Goal: Transaction & Acquisition: Download file/media

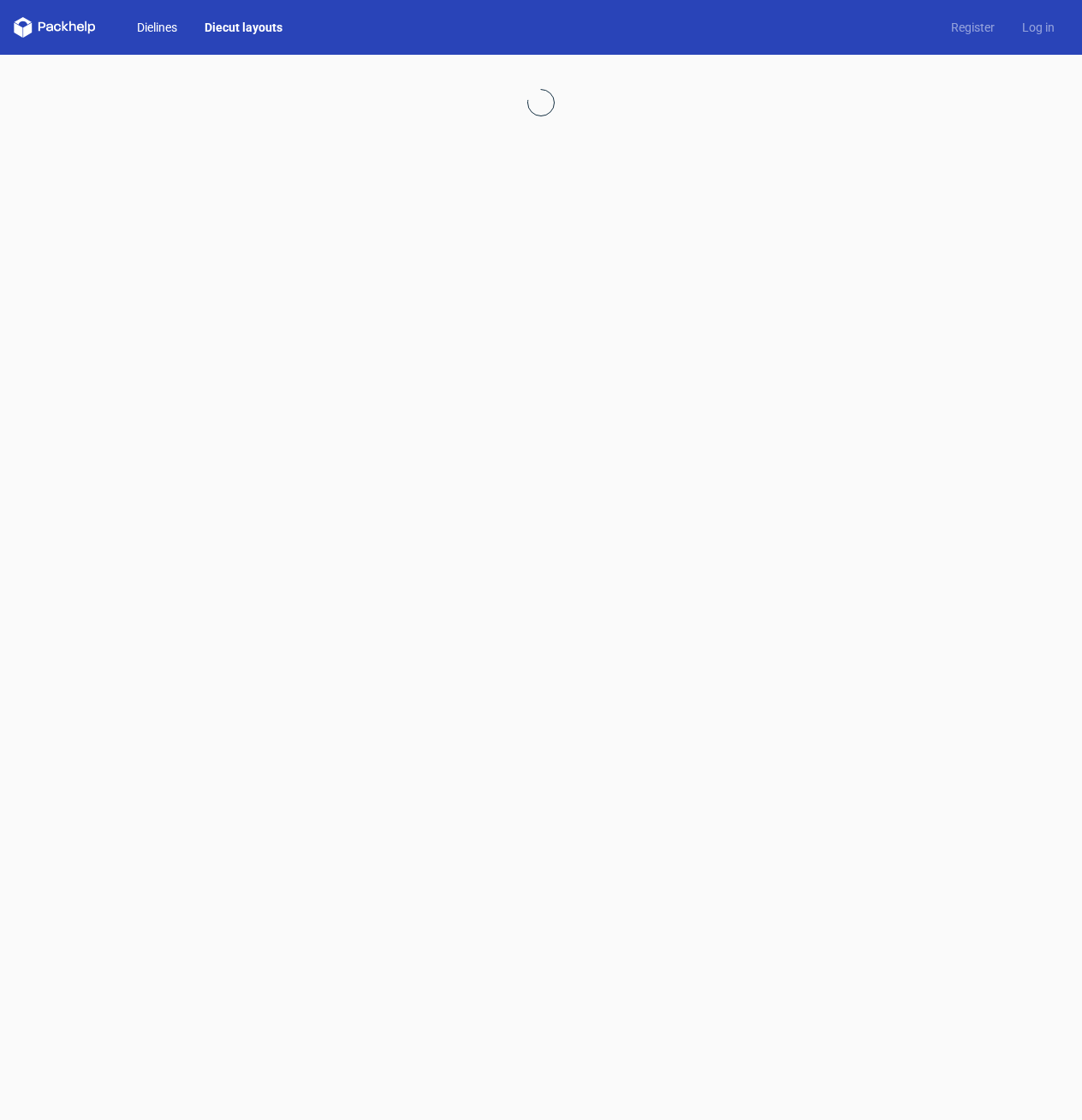
click at [158, 35] on link "Dielines" at bounding box center [157, 27] width 67 height 17
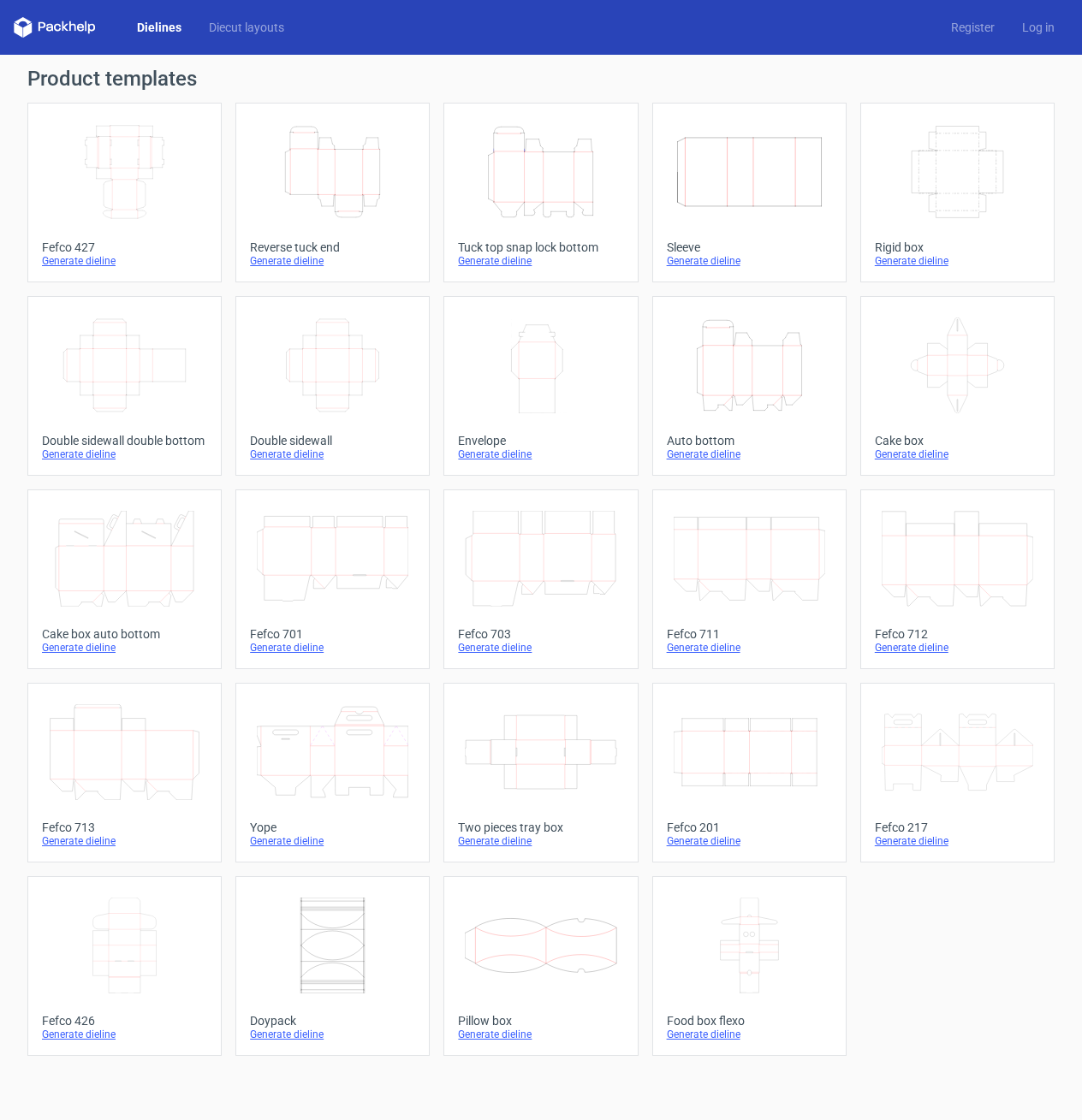
click at [556, 177] on icon "Height Depth Width" at bounding box center [540, 171] width 151 height 96
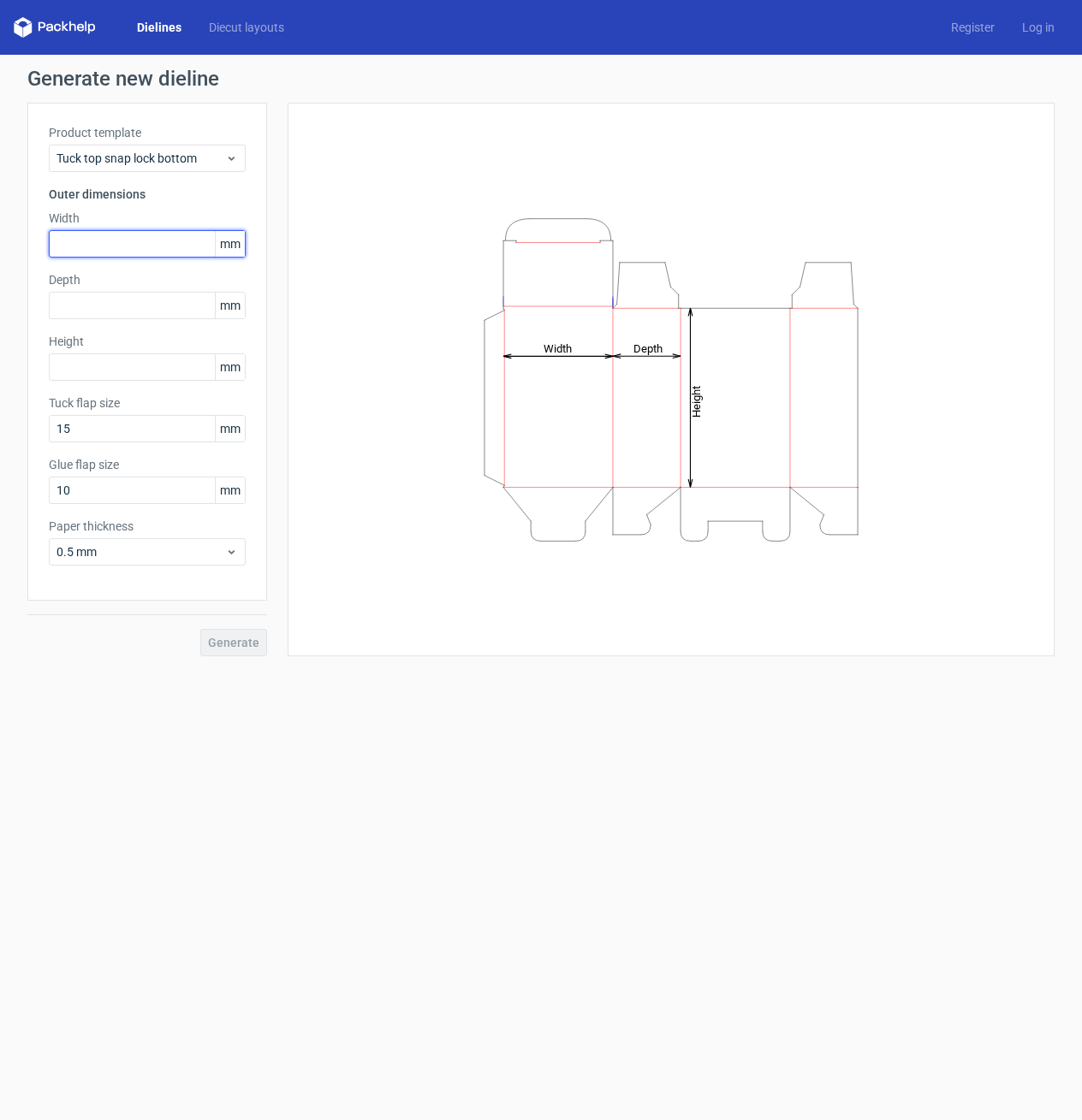
click at [160, 246] on input "text" at bounding box center [148, 244] width 197 height 27
type input "70"
type input "50"
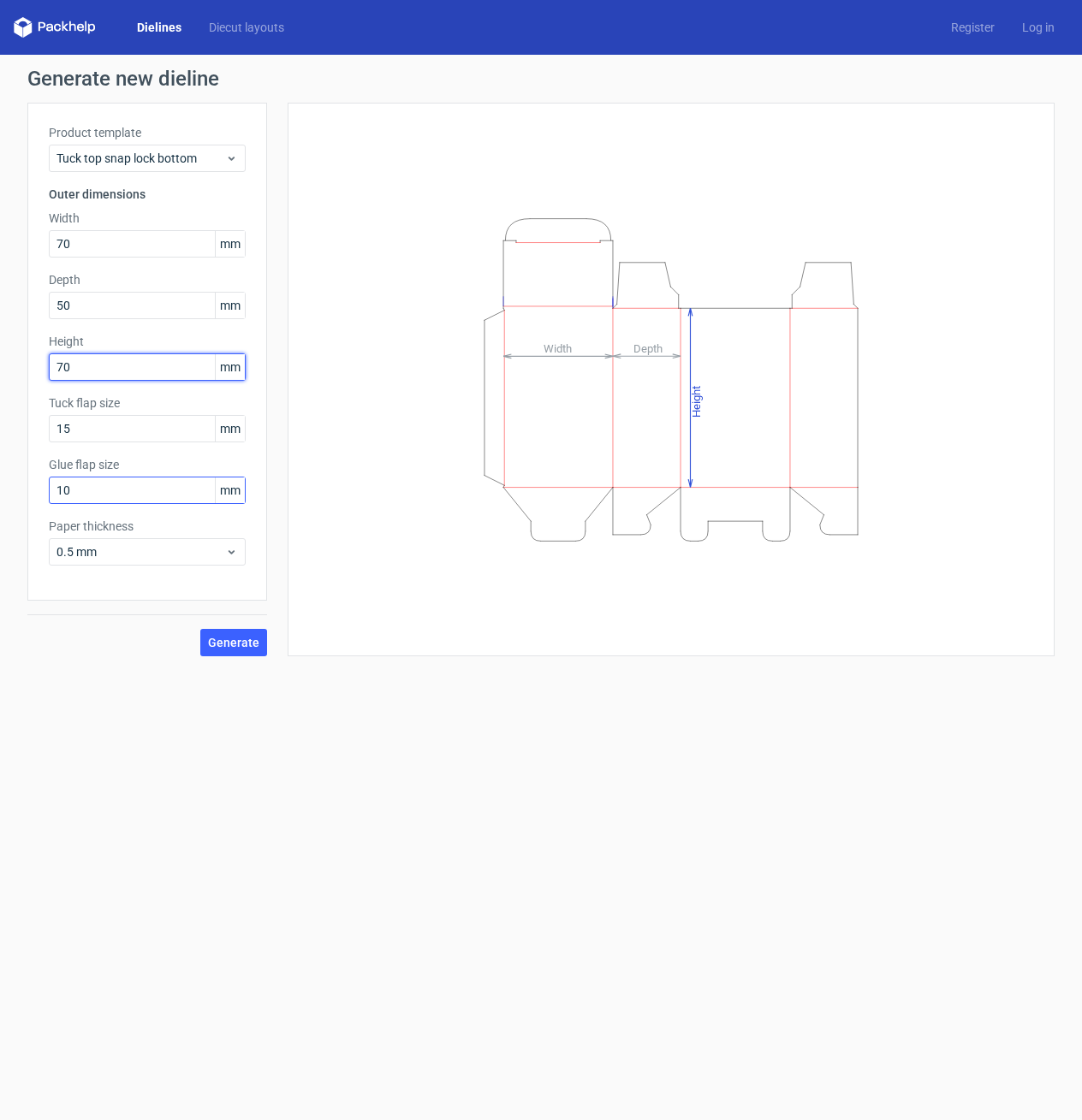
type input "70"
drag, startPoint x: 51, startPoint y: 492, endPoint x: 21, endPoint y: 491, distance: 30.0
click at [24, 492] on div "Generate new dieline Product template Tuck top snap lock bottom Outer dimension…" at bounding box center [541, 361] width 1082 height 615
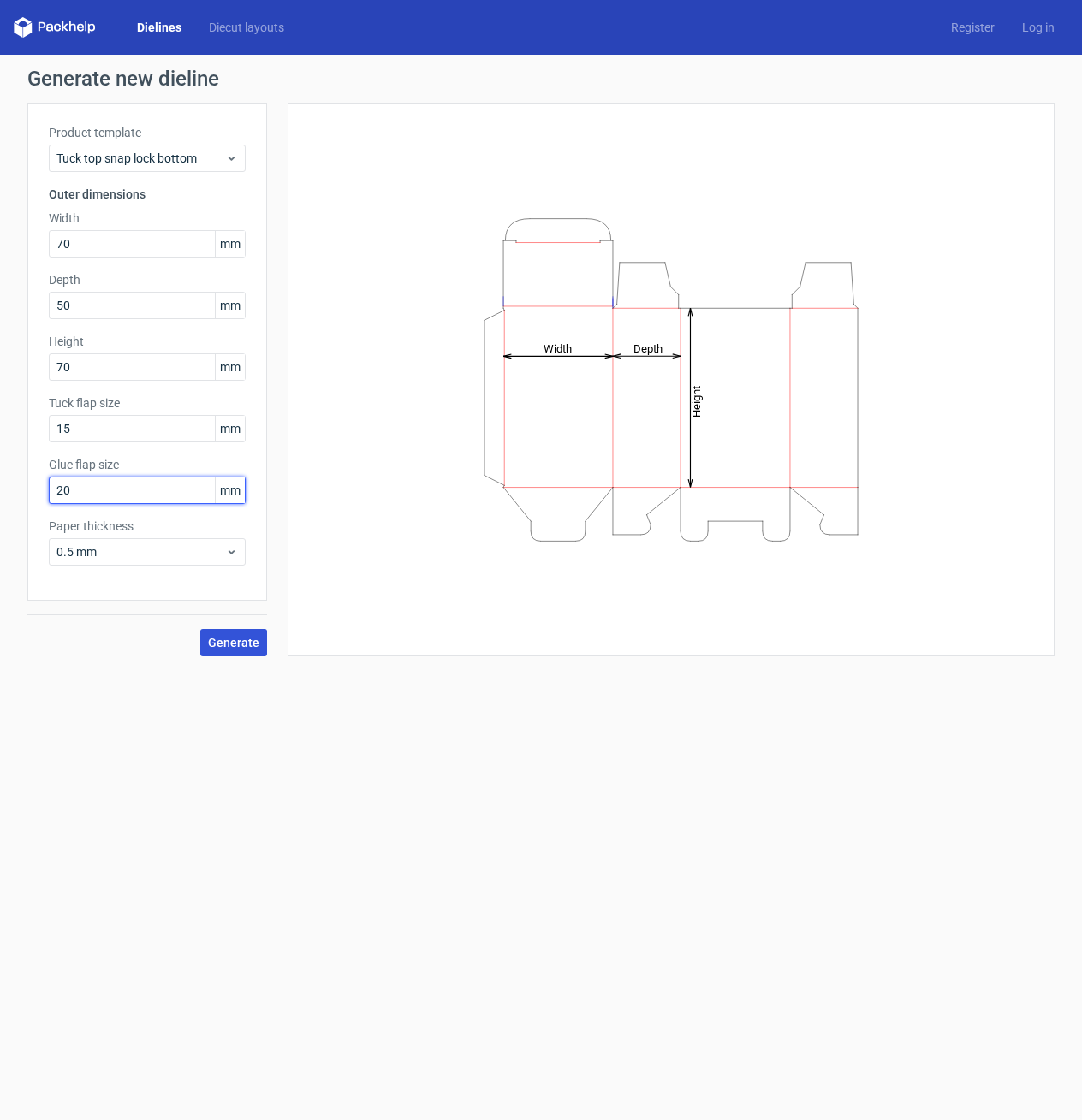
type input "20"
click at [225, 639] on span "Generate" at bounding box center [233, 642] width 51 height 12
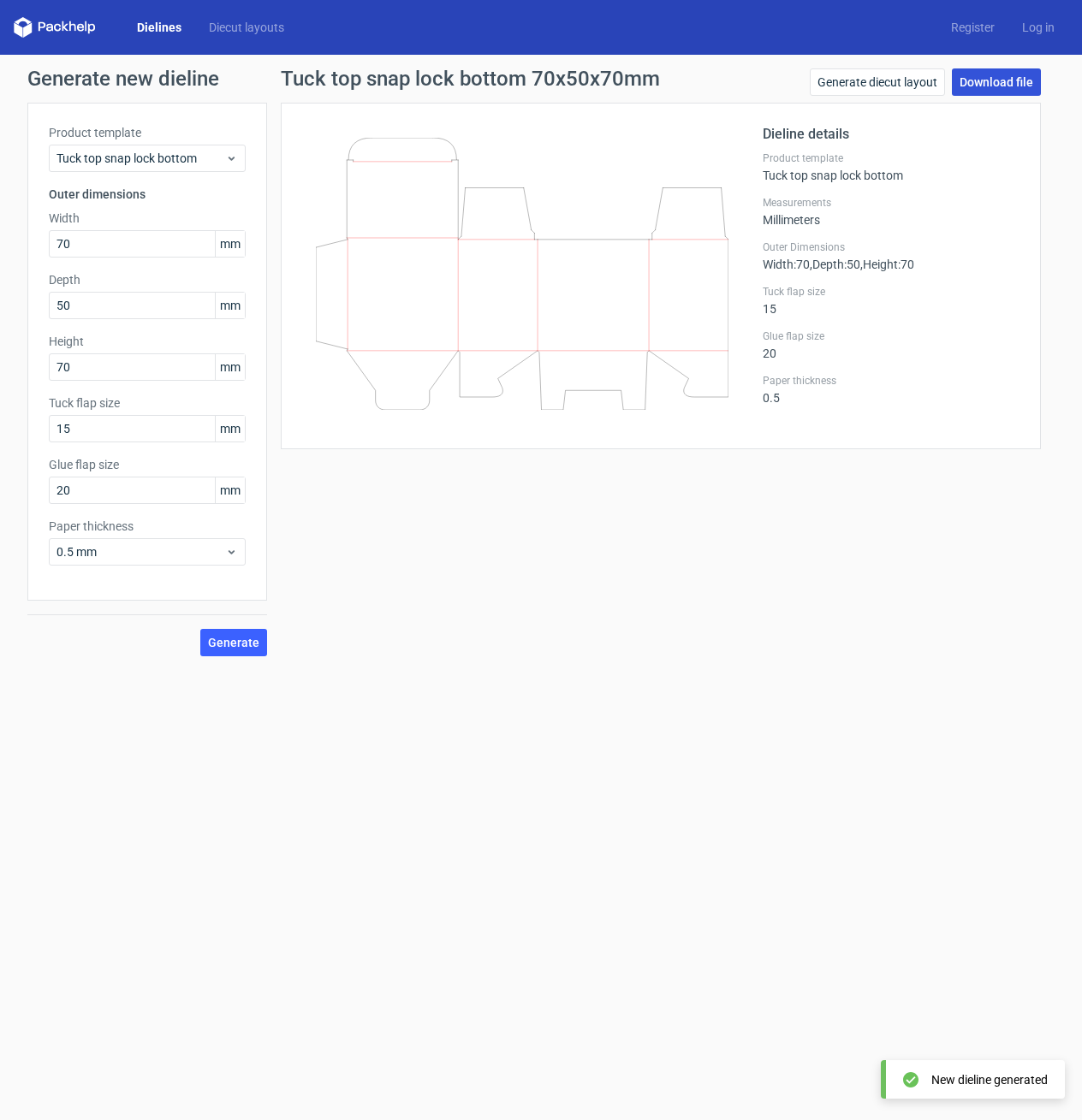
click at [1005, 81] on link "Download file" at bounding box center [996, 82] width 89 height 27
drag, startPoint x: 222, startPoint y: 644, endPoint x: 427, endPoint y: 573, distance: 216.9
click at [222, 644] on span "Generate" at bounding box center [233, 642] width 51 height 12
click at [1003, 89] on link "Download file" at bounding box center [996, 82] width 89 height 27
click at [897, 82] on link "Generate diecut layout" at bounding box center [877, 82] width 135 height 27
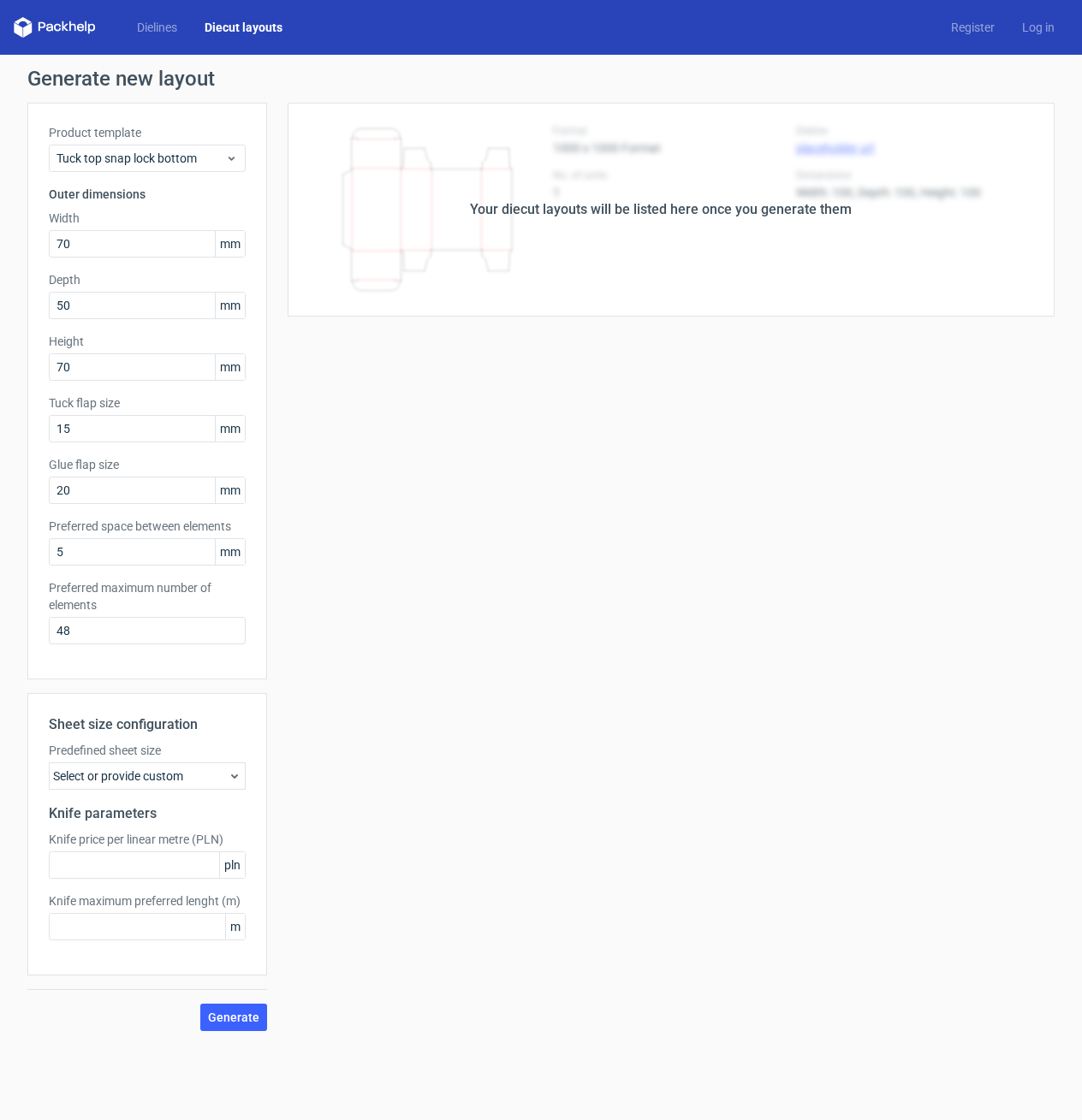
click at [861, 173] on div "Your diecut layouts will be listed here once you generate them" at bounding box center [660, 209] width 787 height 214
drag, startPoint x: 240, startPoint y: 1014, endPoint x: 256, endPoint y: 1002, distance: 20.0
click at [242, 1013] on span "Generate" at bounding box center [233, 1016] width 51 height 12
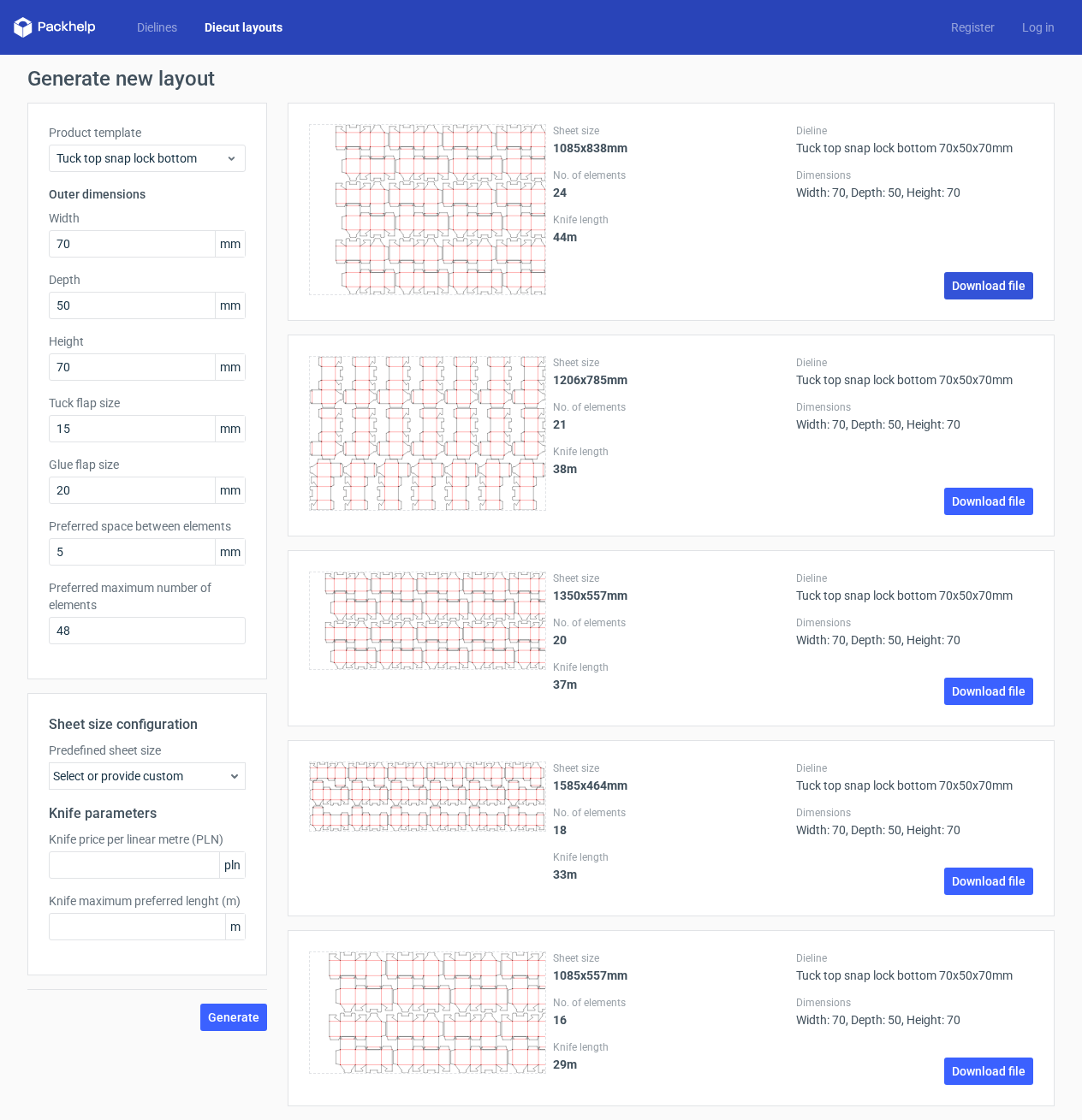
click at [996, 279] on link "Download file" at bounding box center [988, 286] width 89 height 27
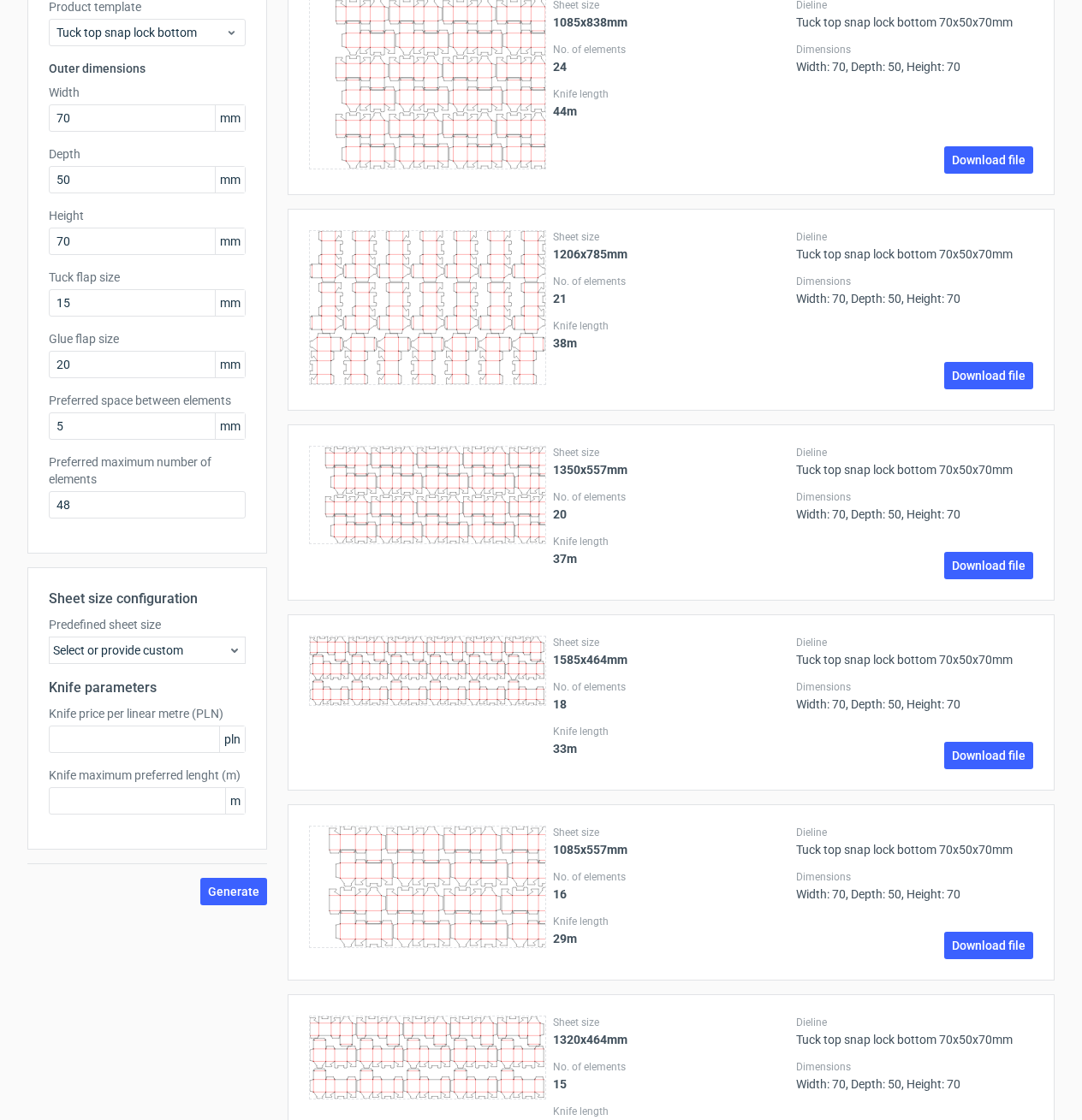
scroll to position [170, 0]
